Goal: Ask a question

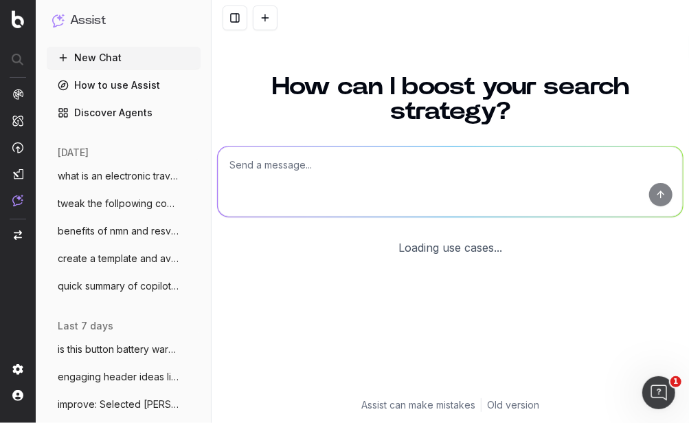
click at [249, 169] on textarea at bounding box center [450, 181] width 465 height 70
type textarea "y"
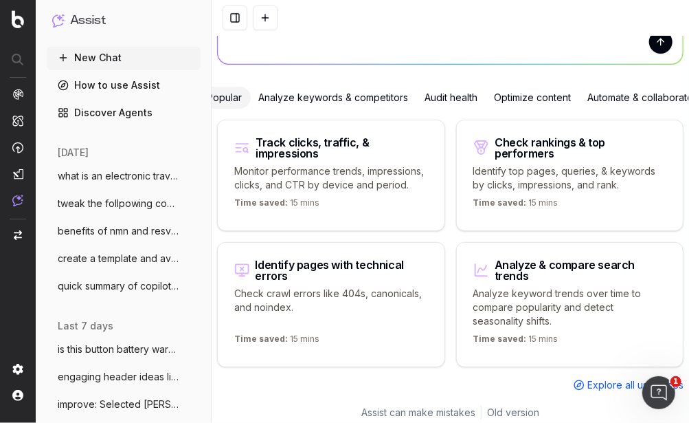
type textarea "u"
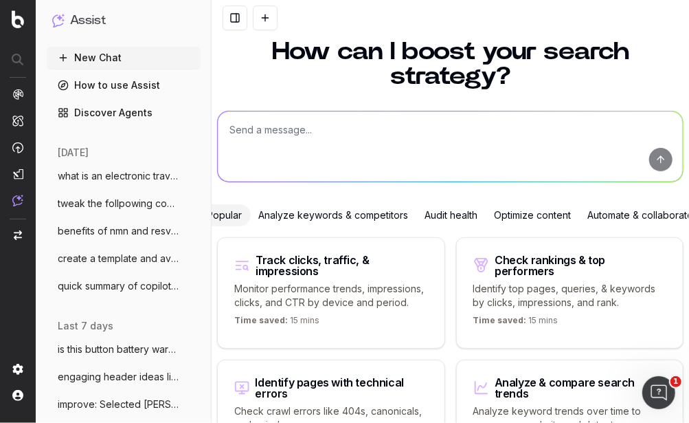
scroll to position [27, 0]
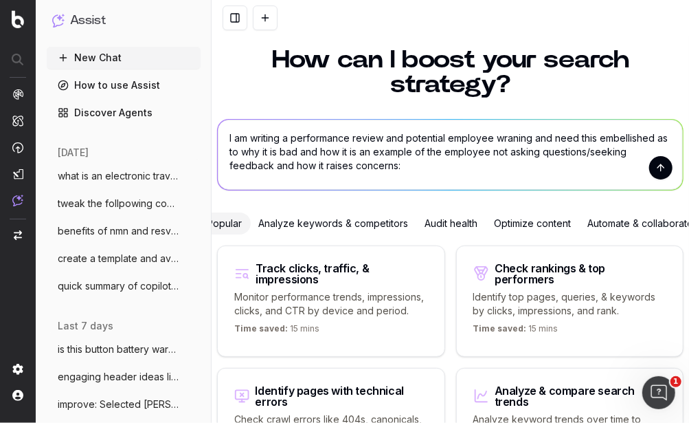
paste textarea "Informal discussion regarding using duplicate content in your work, you were ad…"
type textarea "I am writing a performance review and potential employee wraning and need this …"
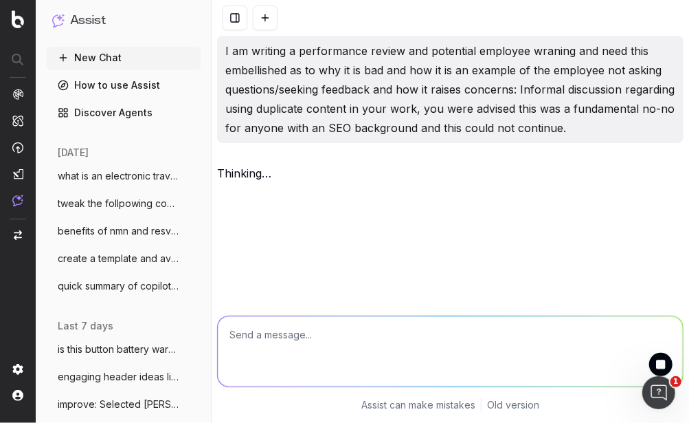
scroll to position [0, 0]
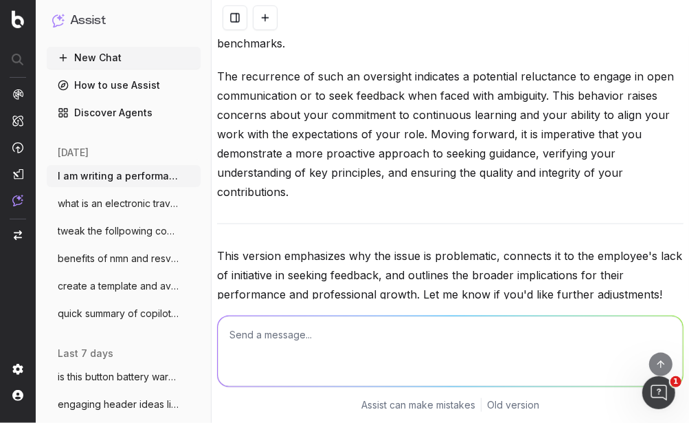
scroll to position [517, 0]
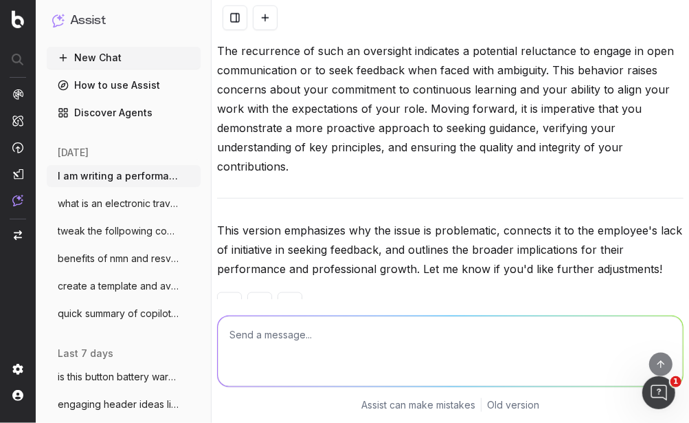
click at [262, 343] on textarea at bounding box center [450, 351] width 465 height 70
type textarea "it needs to be 4-5 lins tops"
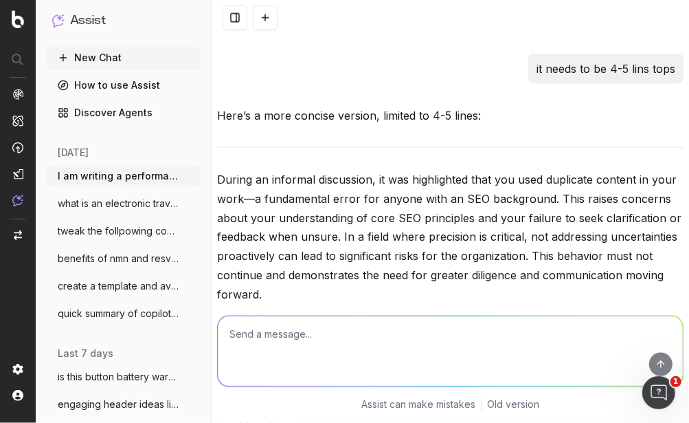
scroll to position [801, 0]
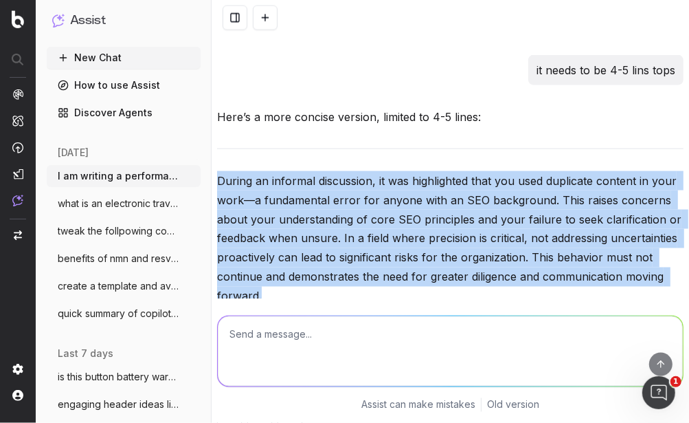
drag, startPoint x: 218, startPoint y: 140, endPoint x: 350, endPoint y: 253, distance: 173.5
click at [350, 253] on p "During an informal discussion, it was highlighted that you used duplicate conte…" at bounding box center [450, 238] width 466 height 135
copy p "During an informal discussion, it was highlighted that you used duplicate conte…"
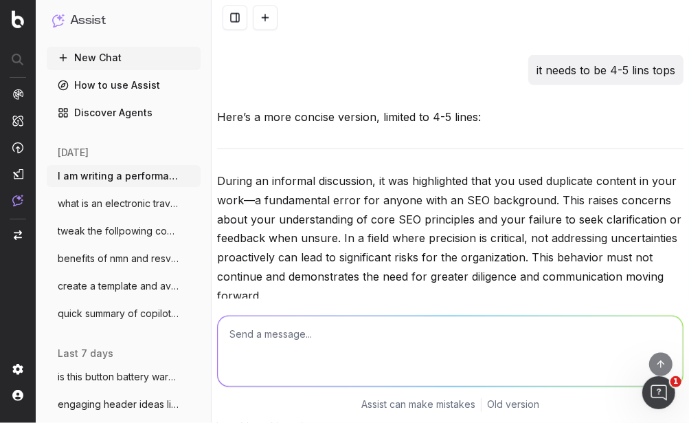
click at [254, 331] on textarea at bounding box center [450, 351] width 465 height 70
paste textarea "During an informal discussion, it was highlighted that you used duplicate conte…"
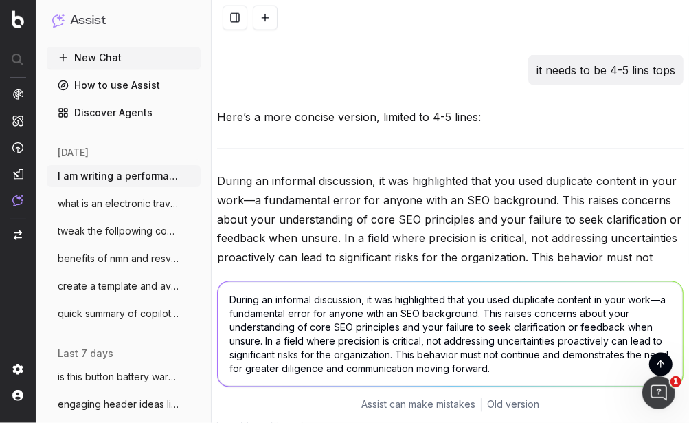
drag, startPoint x: 398, startPoint y: 297, endPoint x: 381, endPoint y: 297, distance: 17.2
click at [380, 297] on textarea "During an informal discussion, it was highlighted that you used duplicate conte…" at bounding box center [450, 334] width 465 height 104
click at [530, 335] on textarea "During an informal discussion, it was highlighted that you used duplicate conte…" at bounding box center [450, 334] width 465 height 104
click at [632, 302] on textarea "During an informal discussion, it was highlighted that you used duplicate conte…" at bounding box center [450, 334] width 465 height 104
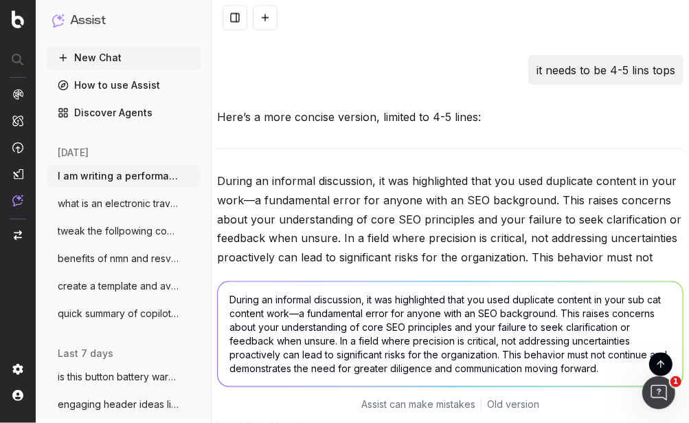
click at [363, 311] on textarea "During an informal discussion, it was highlighted that you used duplicate conte…" at bounding box center [450, 334] width 465 height 104
drag, startPoint x: 560, startPoint y: 312, endPoint x: 291, endPoint y: 315, distance: 269.3
click at [290, 314] on textarea "During an informal discussion, it was highlighted that you used duplicate conte…" at bounding box center [450, 334] width 465 height 104
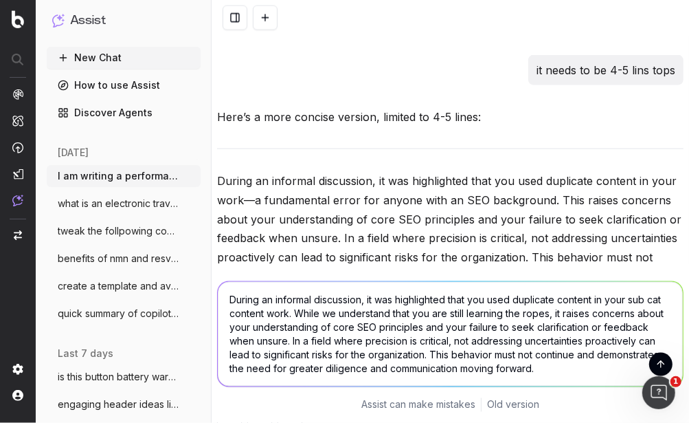
drag, startPoint x: 497, startPoint y: 328, endPoint x: 466, endPoint y: 329, distance: 30.3
click at [466, 329] on textarea "During an informal discussion, it was highlighted that you used duplicate conte…" at bounding box center [450, 334] width 465 height 104
drag, startPoint x: 430, startPoint y: 355, endPoint x: 227, endPoint y: 300, distance: 210.7
click at [227, 300] on textarea "During an informal discussion, it was highlighted that you used duplicate conte…" at bounding box center [450, 334] width 465 height 104
type textarea "During an informal discussion, it was highlighted that you used duplicate conte…"
